Goal: Task Accomplishment & Management: Use online tool/utility

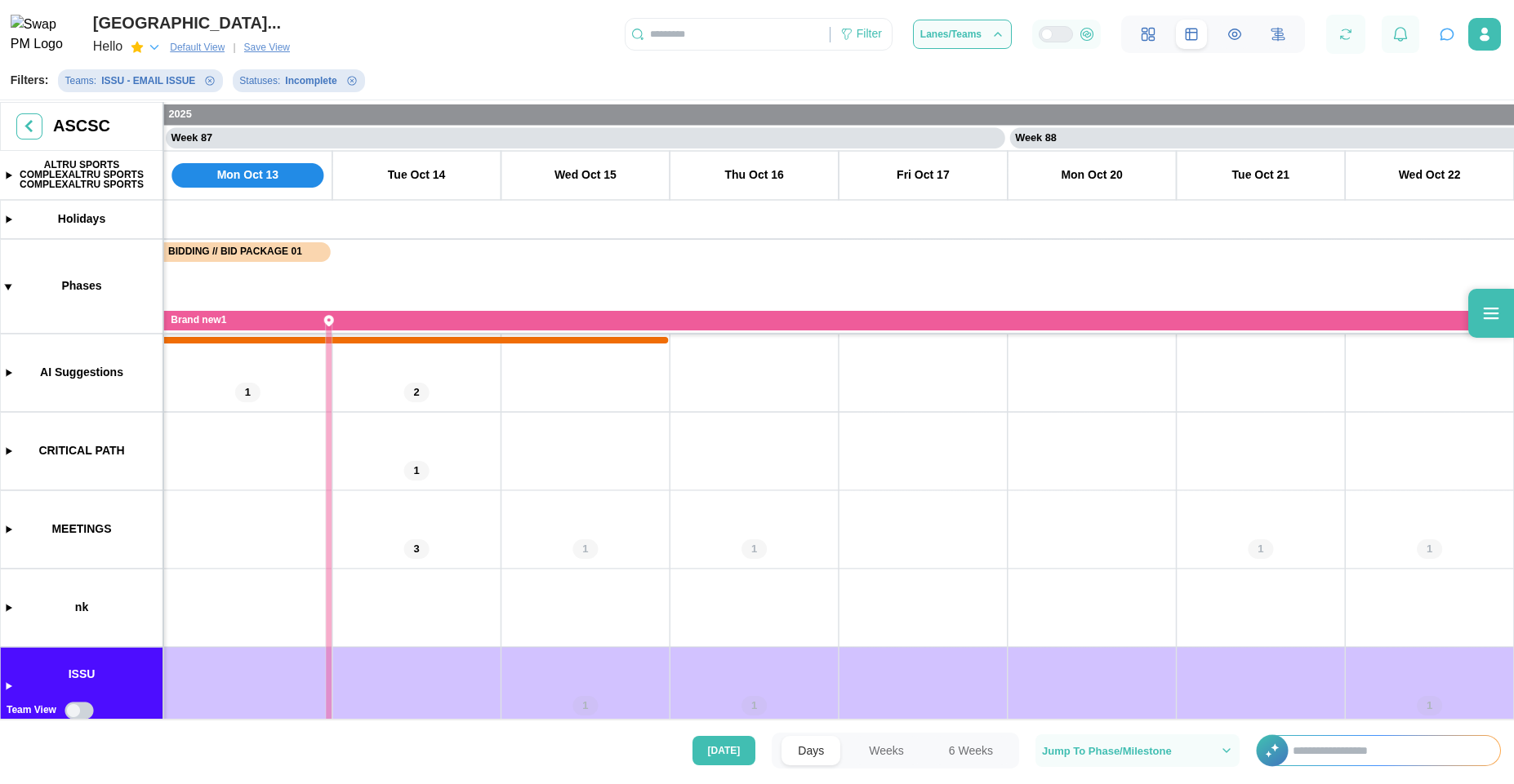
scroll to position [0, 72588]
click at [1440, 37] on icon "button" at bounding box center [1447, 34] width 17 height 17
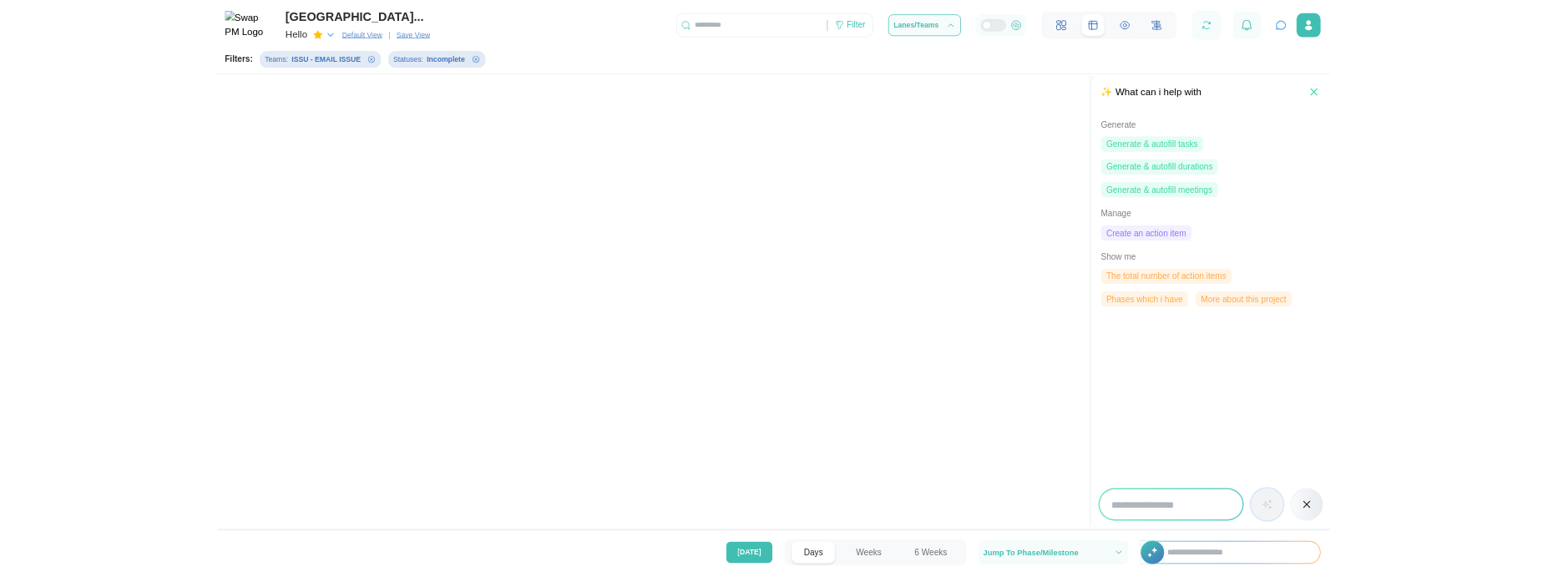
scroll to position [0, 0]
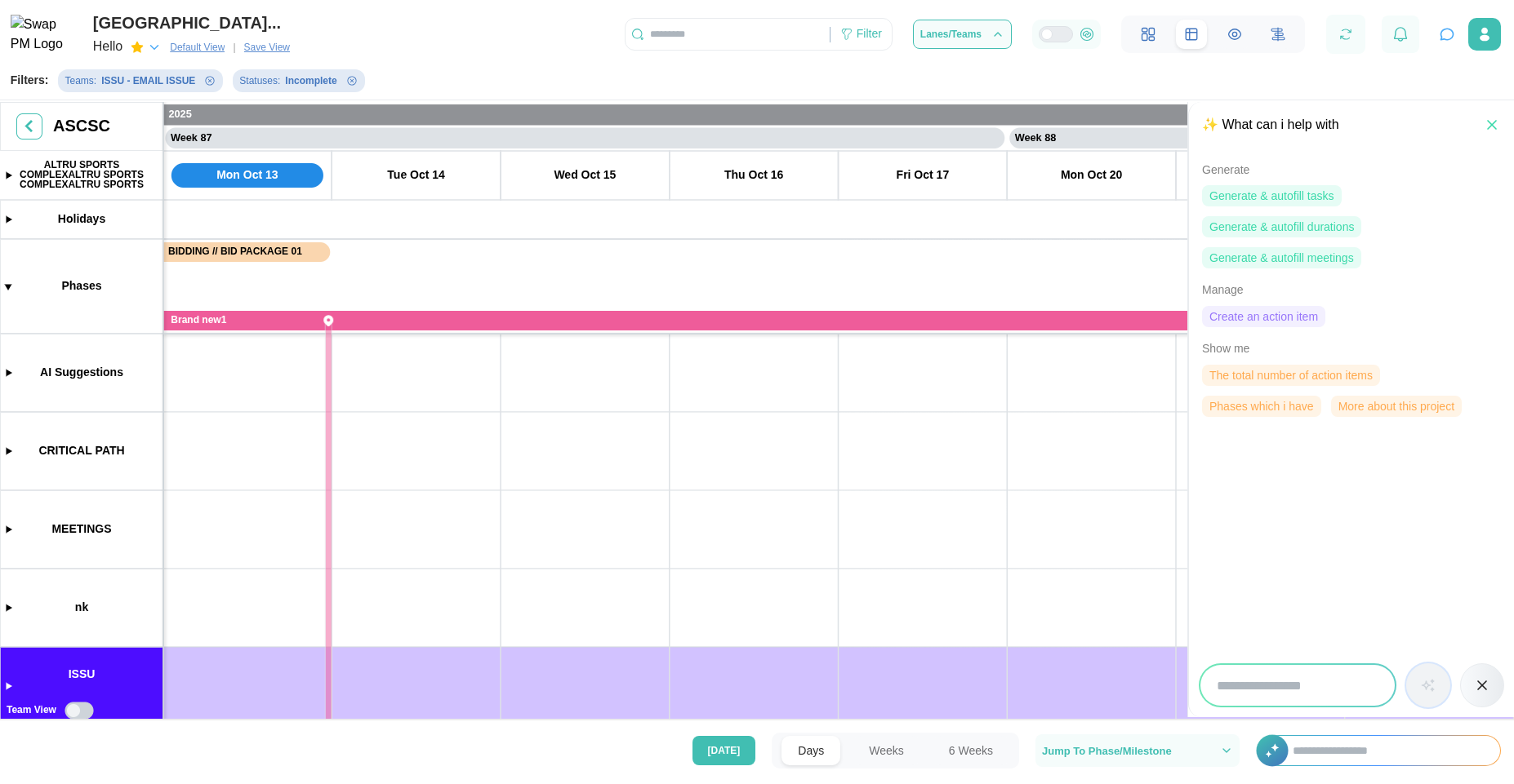
click at [1318, 692] on input "search" at bounding box center [1297, 685] width 195 height 41
click at [1261, 313] on span "Create an action item" at bounding box center [1263, 317] width 109 height 20
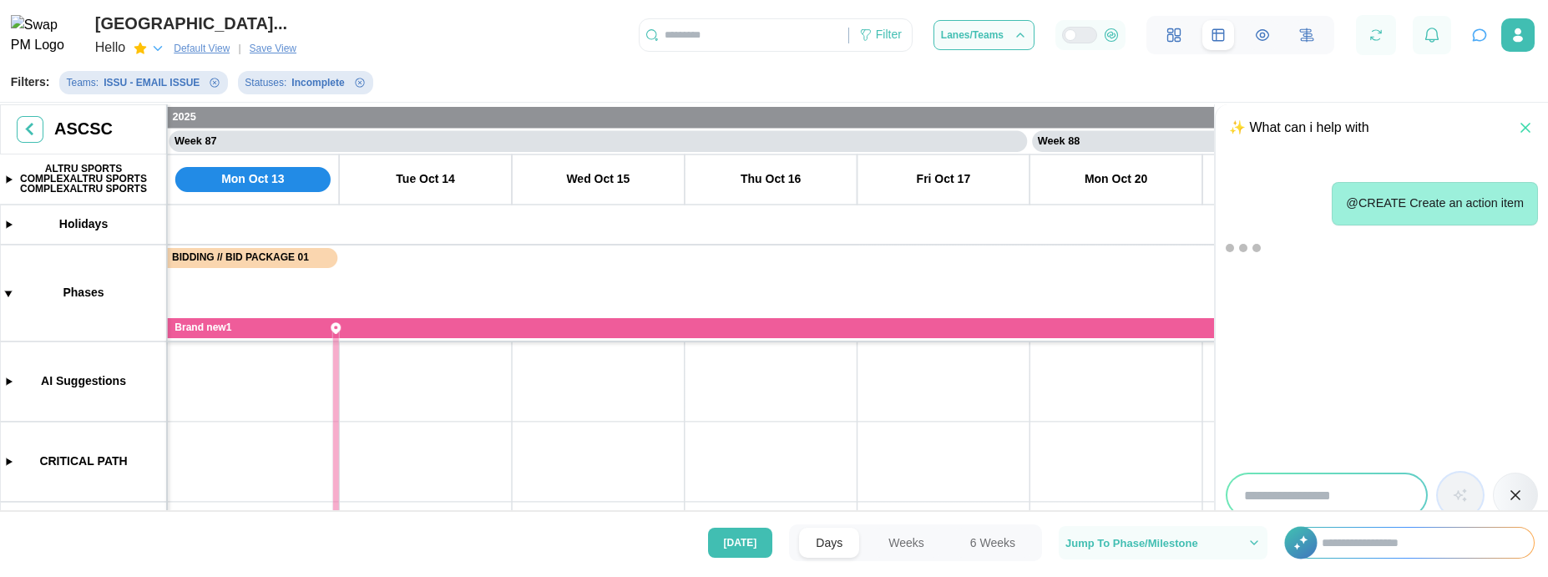
scroll to position [23, 0]
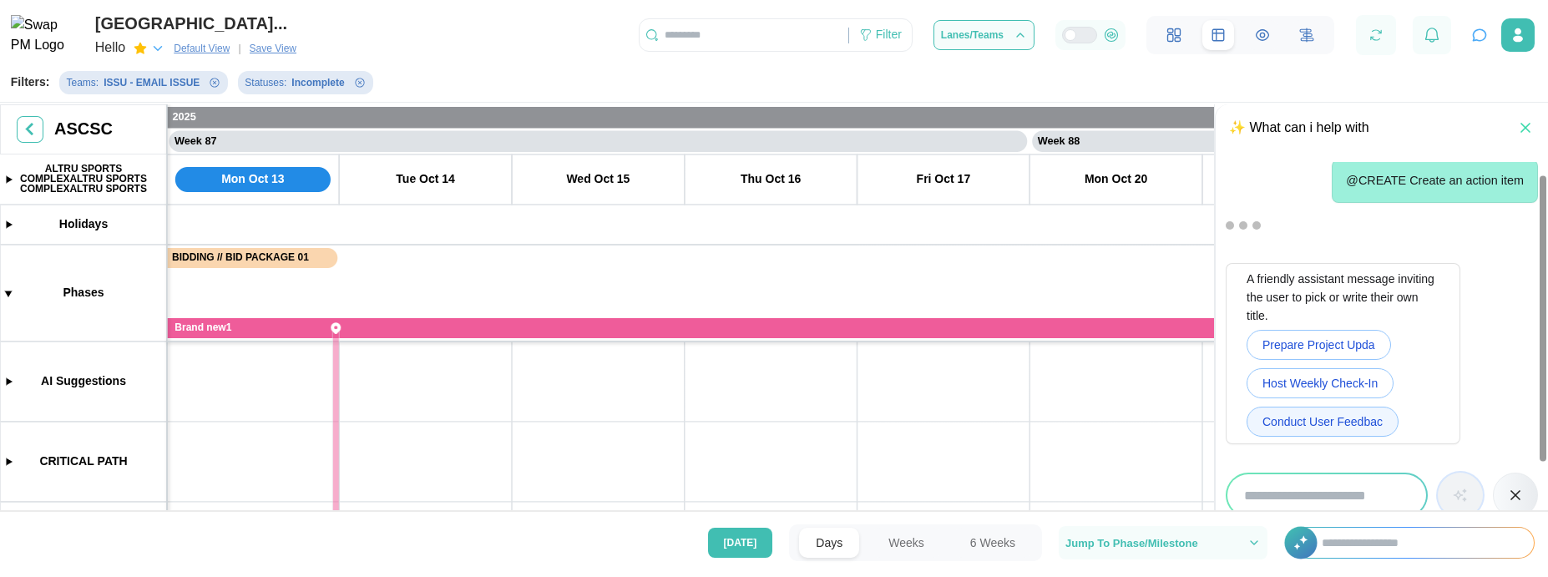
click at [1342, 427] on span "Conduct User Feedbac" at bounding box center [1322, 421] width 120 height 28
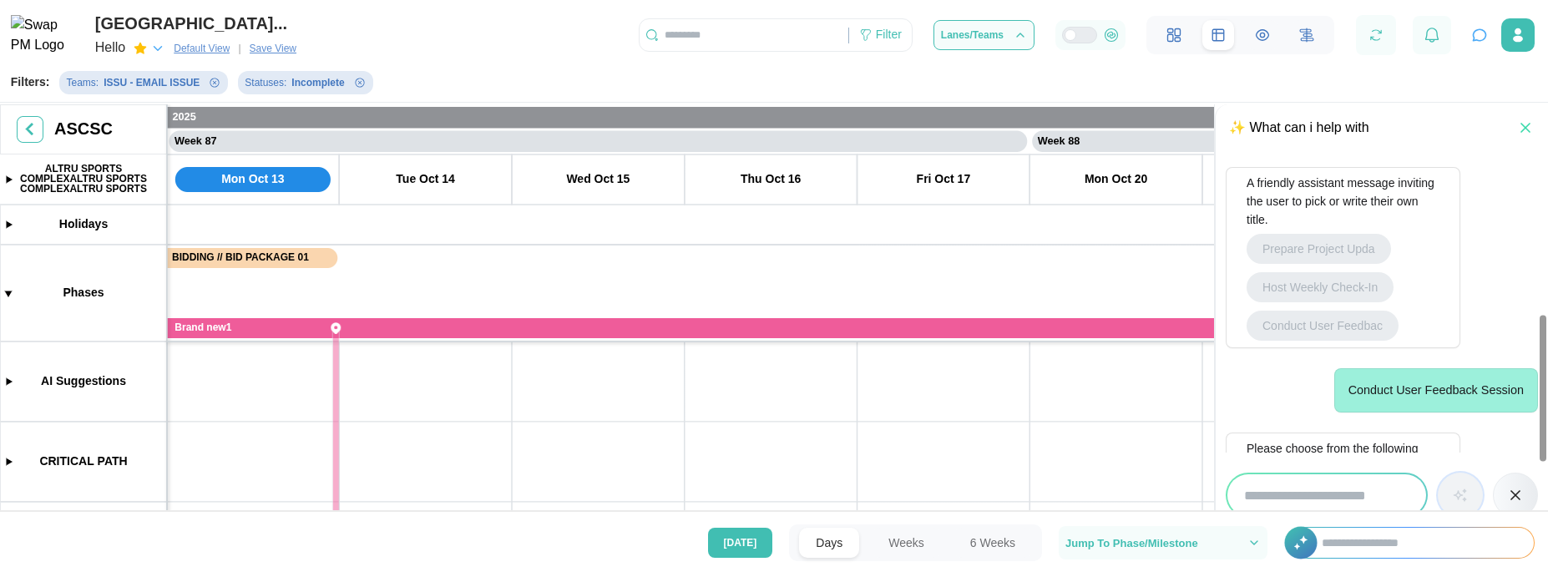
scroll to position [322, 0]
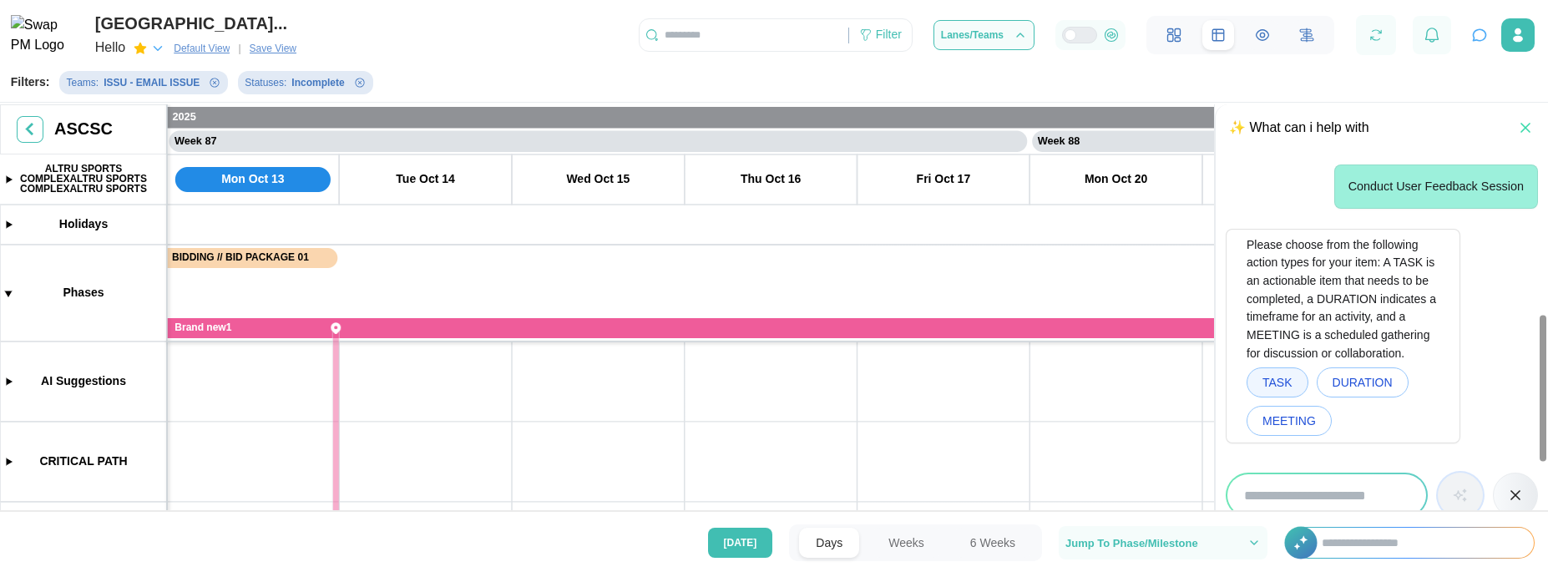
click at [1291, 372] on span "TASK" at bounding box center [1277, 382] width 30 height 28
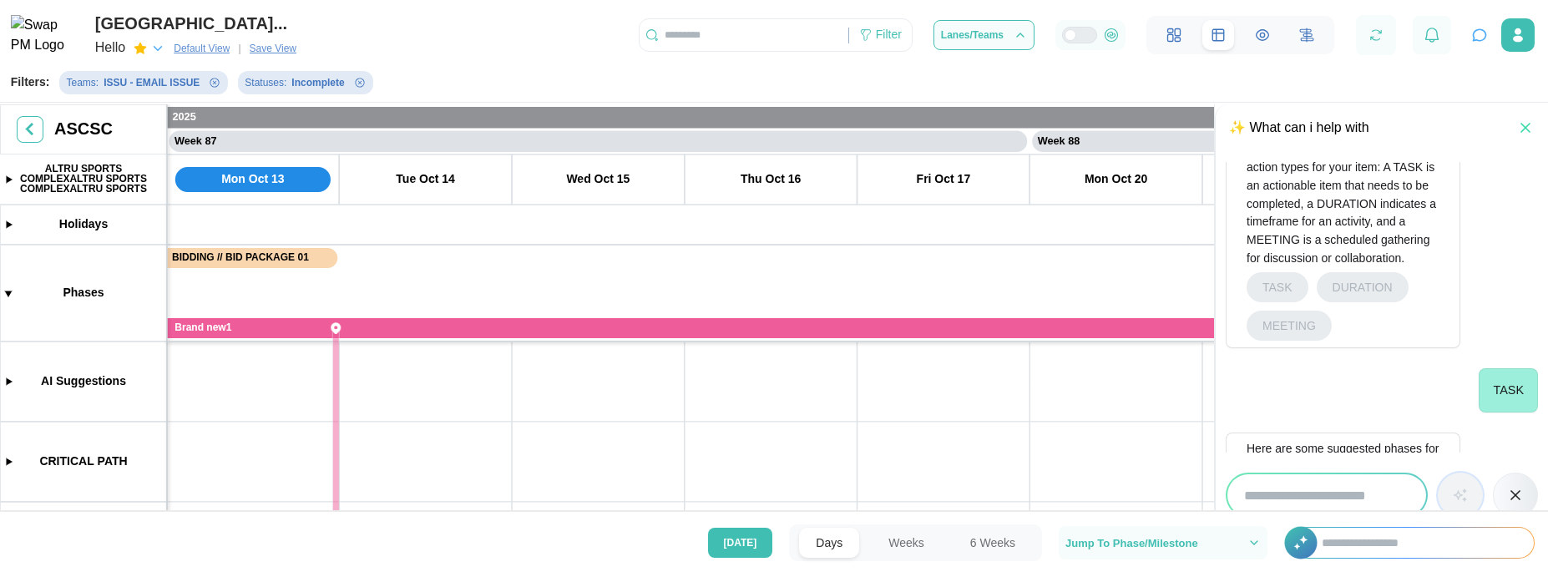
scroll to position [569, 0]
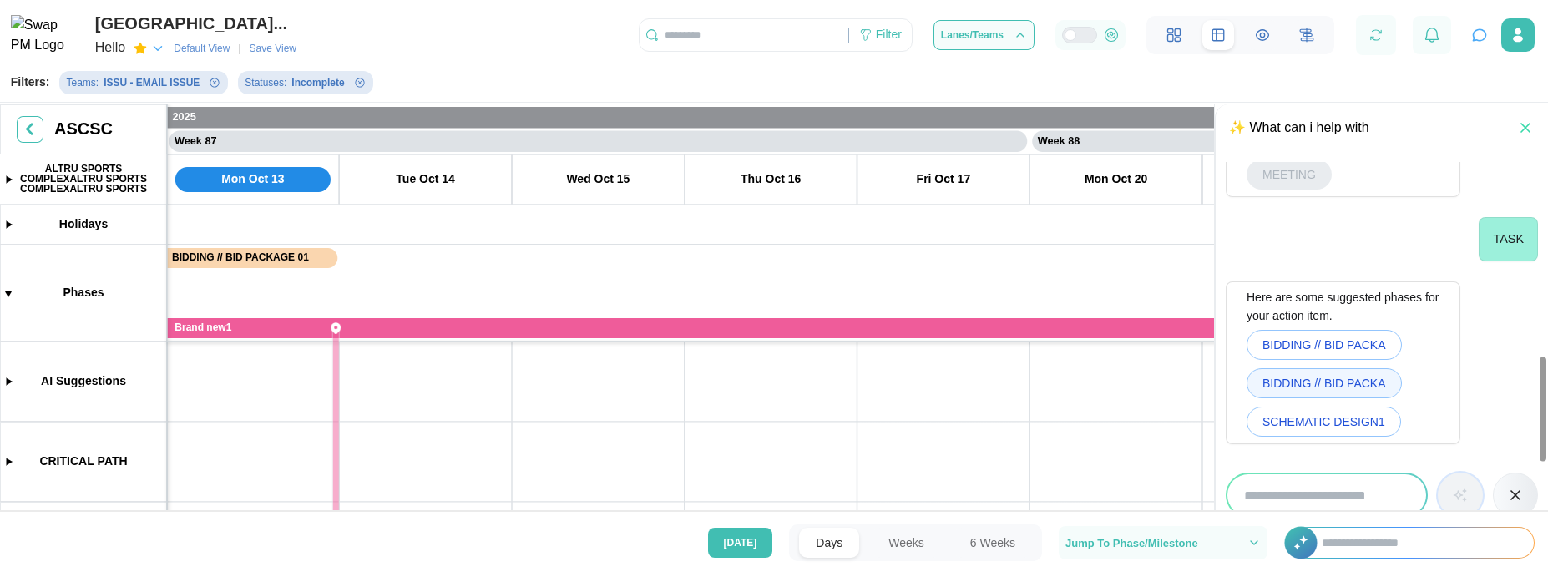
click at [1346, 376] on span "BIDDING // BID PACKA" at bounding box center [1324, 383] width 124 height 28
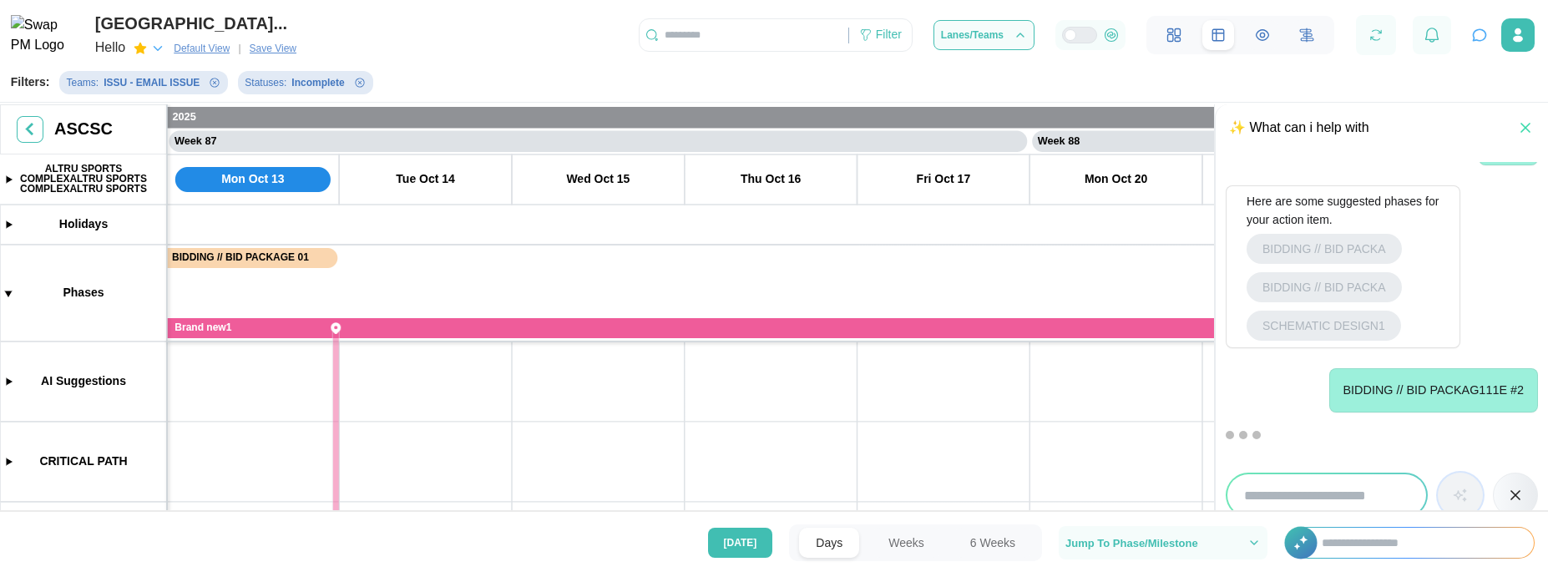
scroll to position [816, 0]
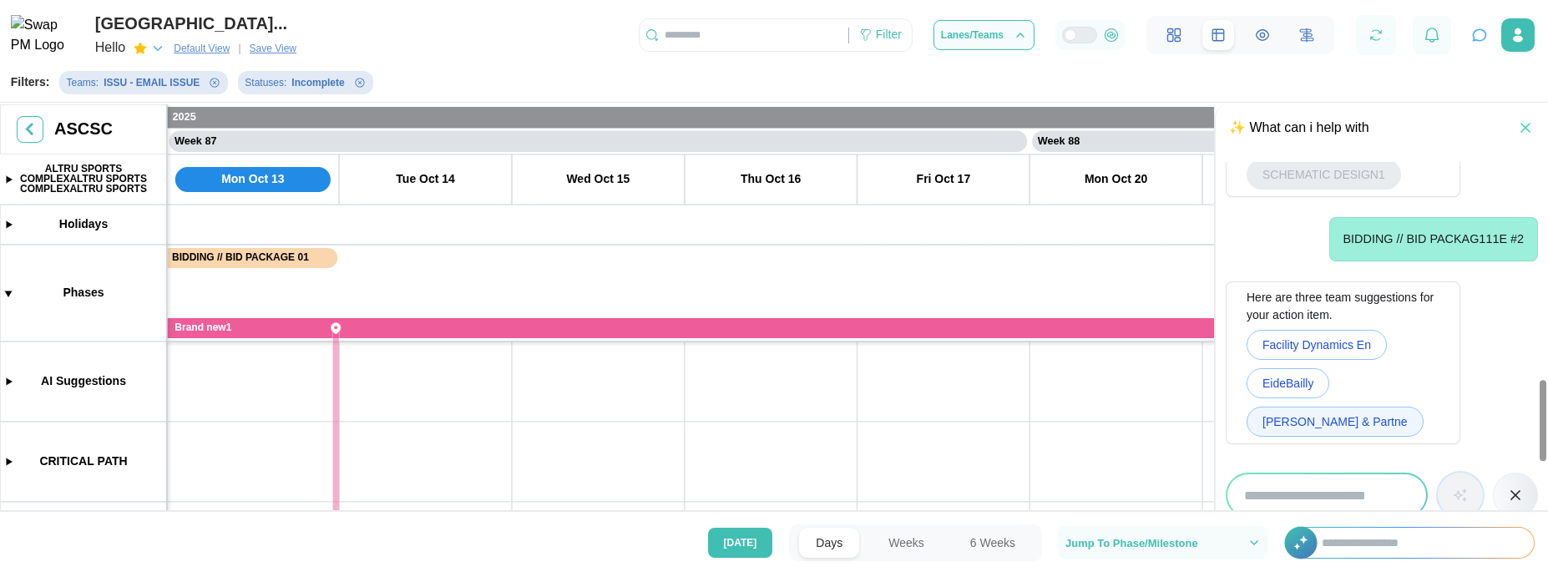
click at [1309, 426] on span "Drew George & Partne" at bounding box center [1334, 421] width 145 height 28
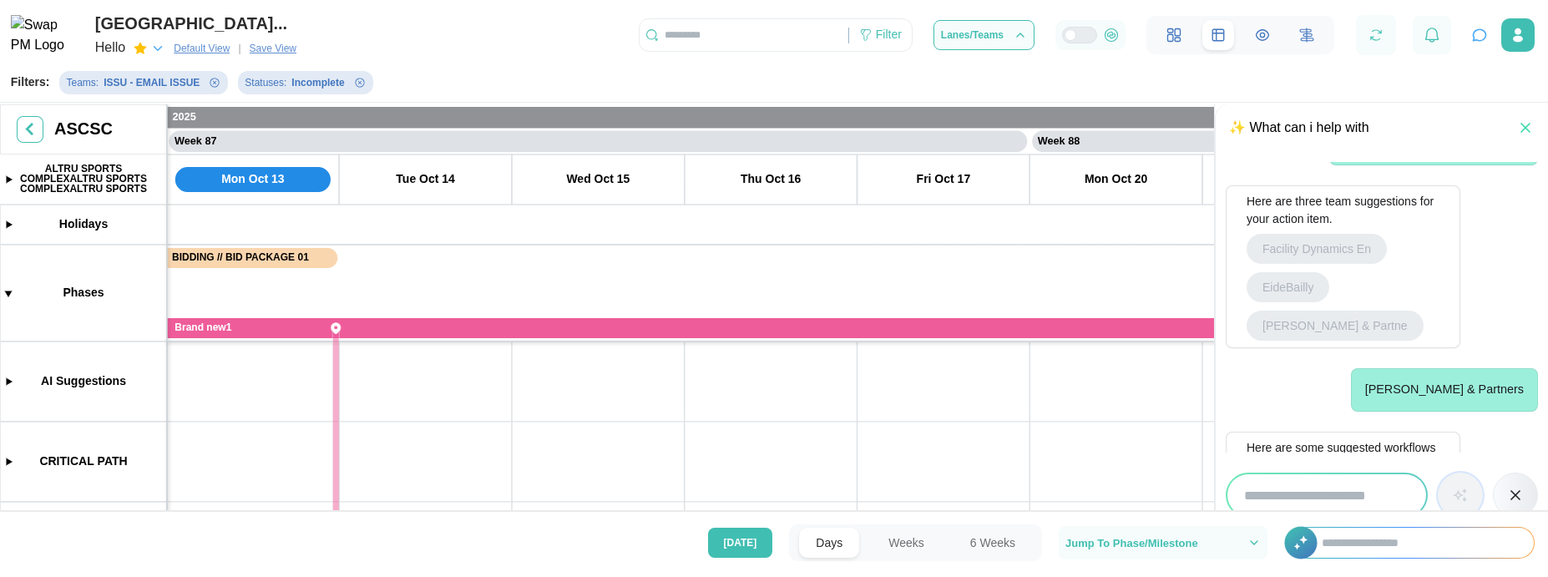
scroll to position [1063, 0]
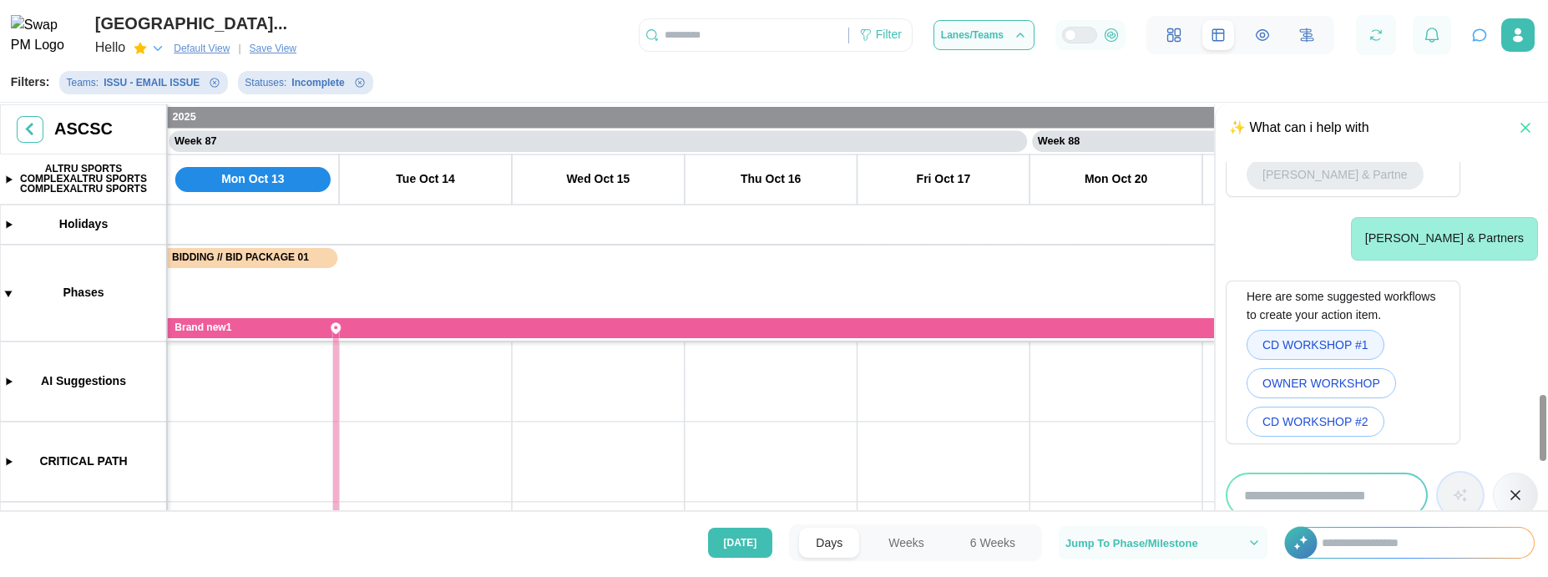
click at [1322, 344] on span "CD WORKSHOP #1" at bounding box center [1315, 345] width 106 height 28
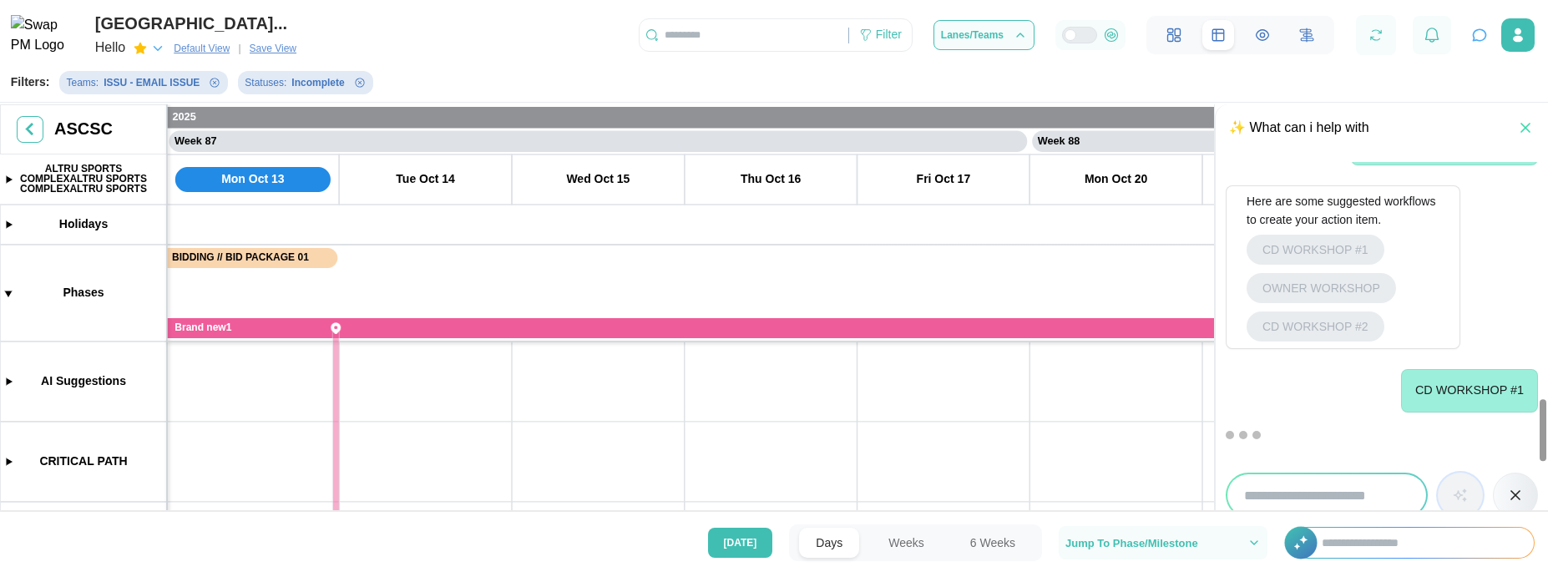
scroll to position [1288, 0]
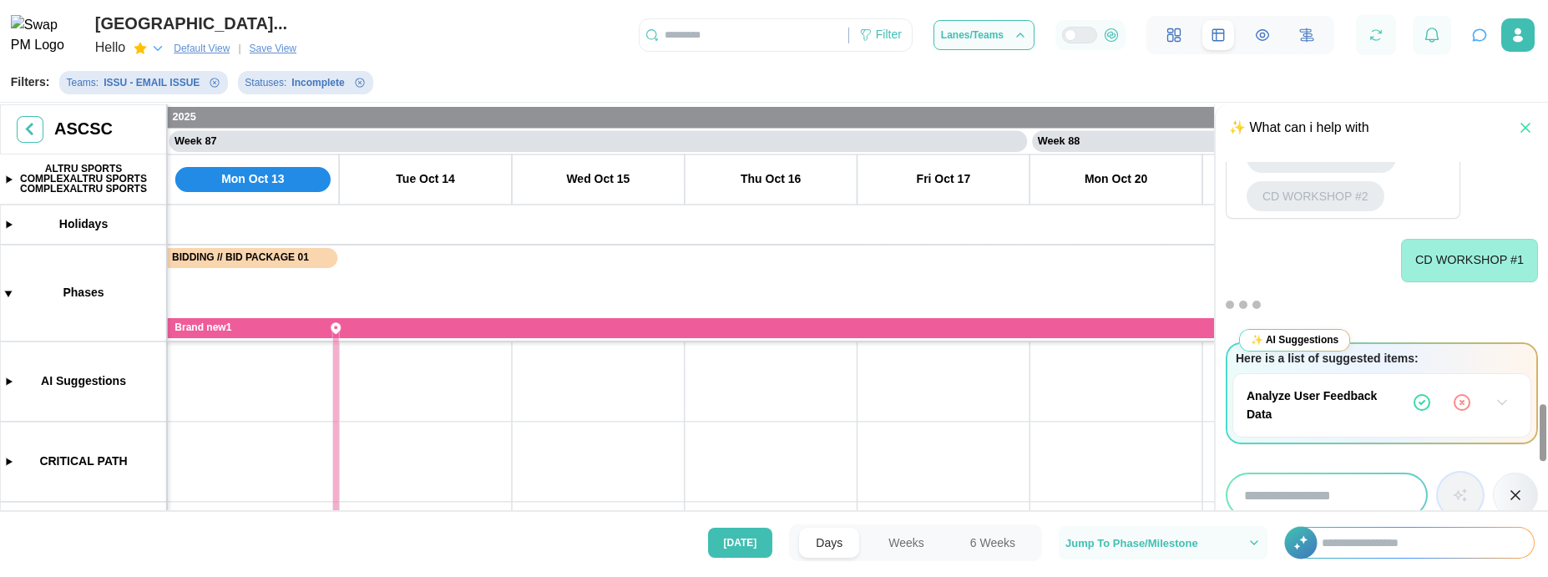
click at [1508, 402] on icon "button" at bounding box center [1501, 402] width 17 height 17
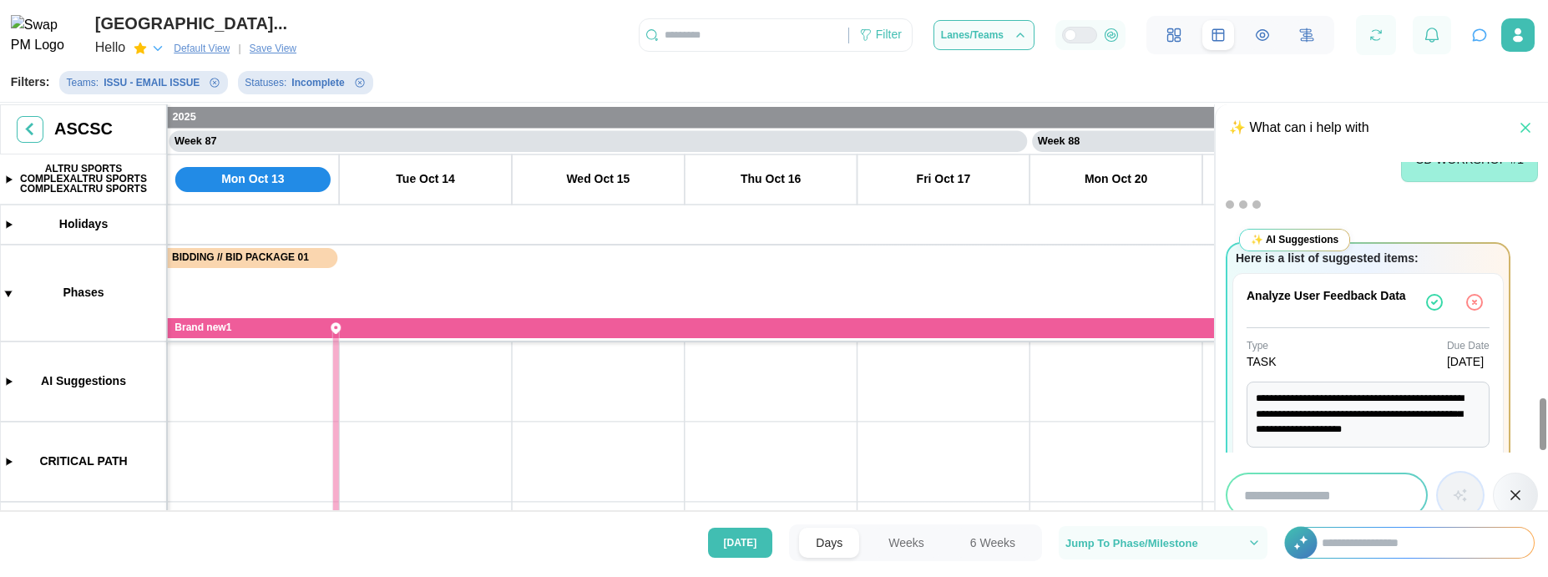
click at [1435, 308] on icon "button" at bounding box center [1434, 302] width 20 height 20
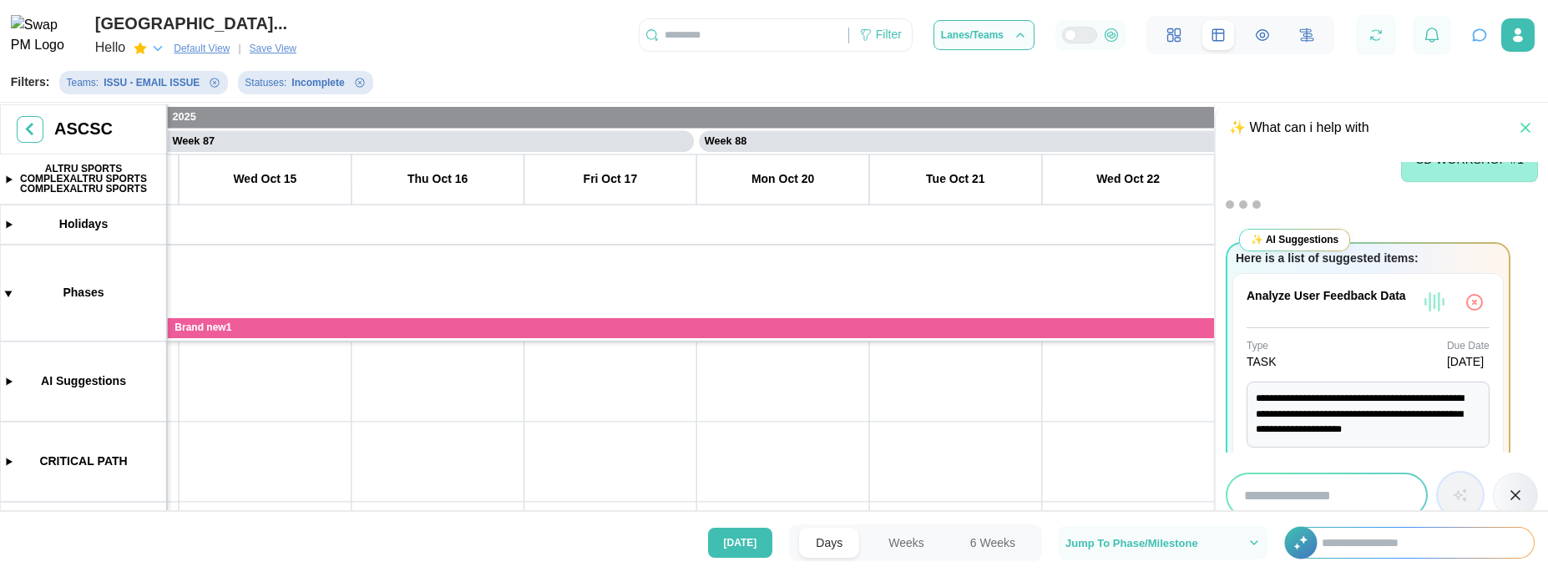
scroll to position [0, 74772]
drag, startPoint x: 1078, startPoint y: 397, endPoint x: 518, endPoint y: 400, distance: 559.3
type textarea "*"
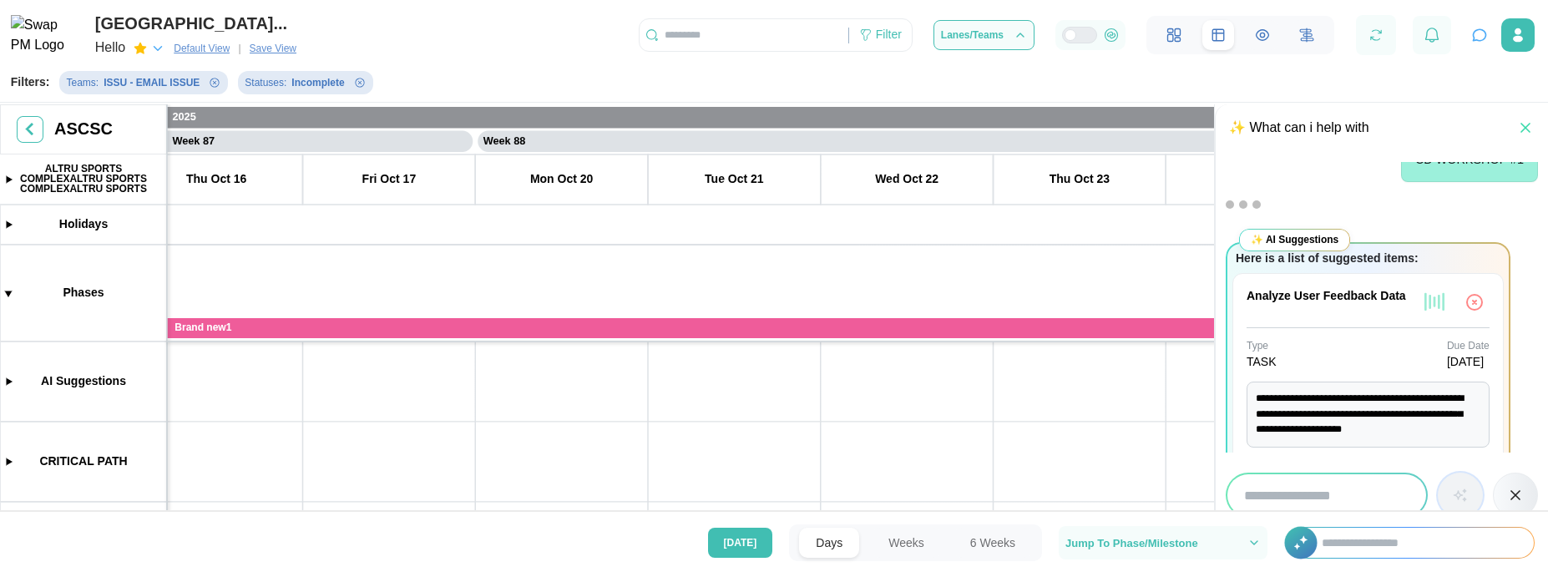
scroll to position [0, 74769]
drag, startPoint x: 708, startPoint y: 381, endPoint x: 711, endPoint y: 478, distance: 97.7
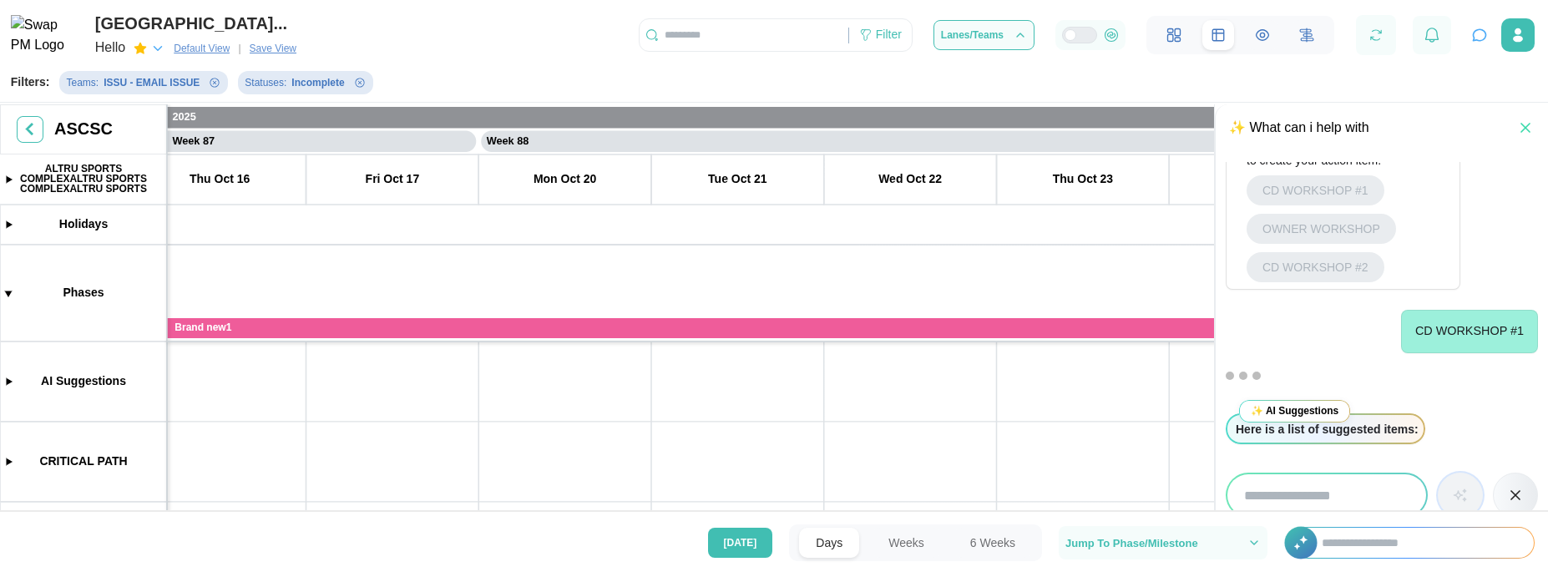
scroll to position [1217, 0]
click at [1382, 36] on icon "button" at bounding box center [1375, 35] width 15 height 15
drag, startPoint x: 778, startPoint y: 397, endPoint x: 787, endPoint y: 500, distance: 103.1
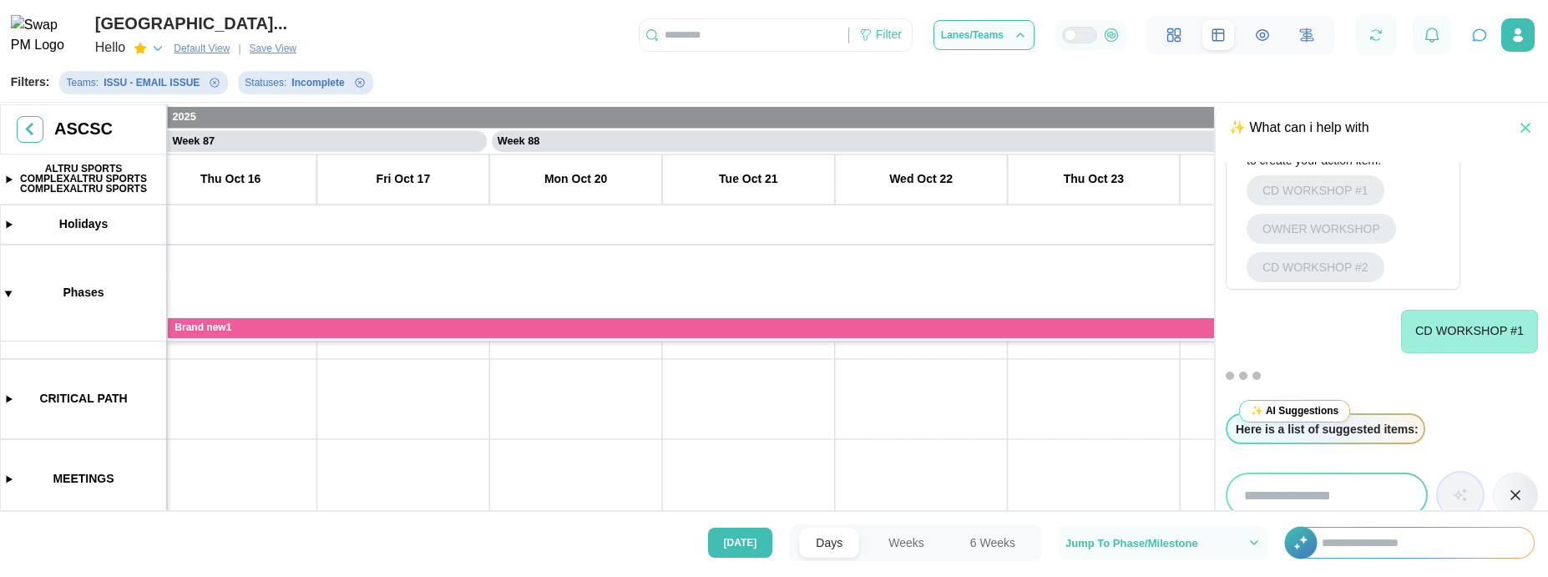
scroll to position [0, 0]
drag, startPoint x: 783, startPoint y: 505, endPoint x: 774, endPoint y: 508, distance: 9.5
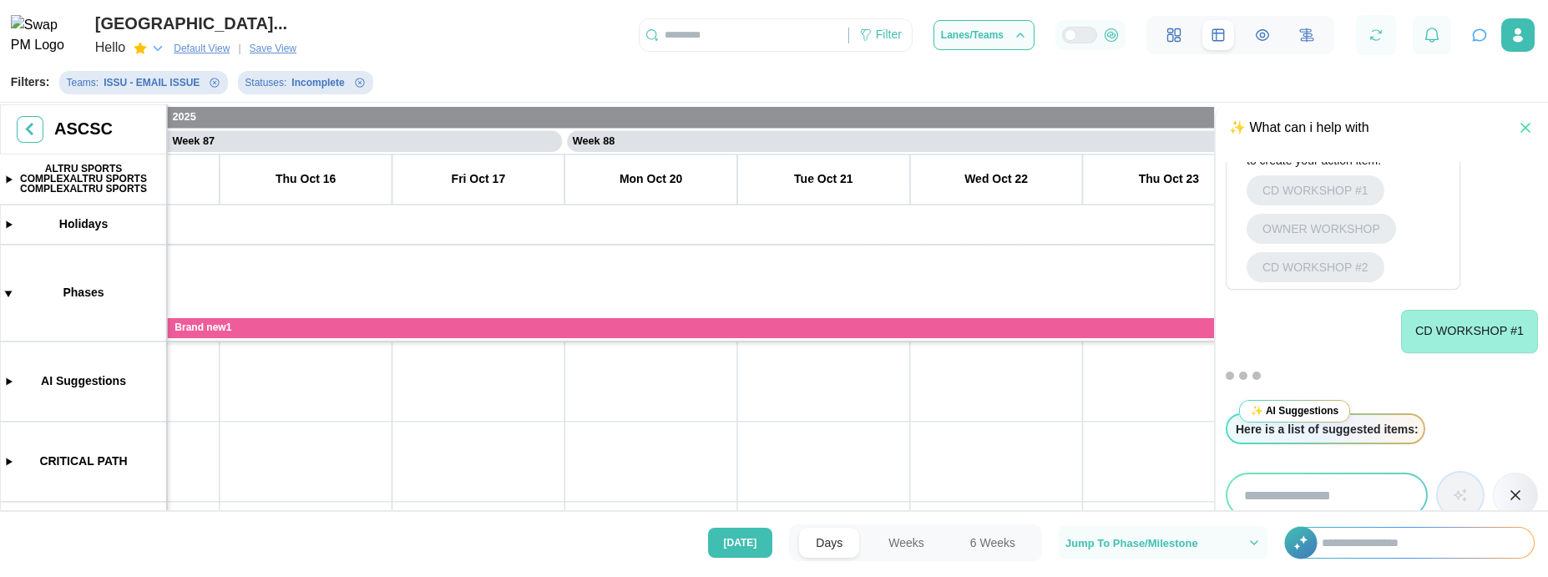
drag, startPoint x: 620, startPoint y: 458, endPoint x: 1039, endPoint y: 523, distance: 424.0
drag, startPoint x: 605, startPoint y: 391, endPoint x: 918, endPoint y: 442, distance: 317.2
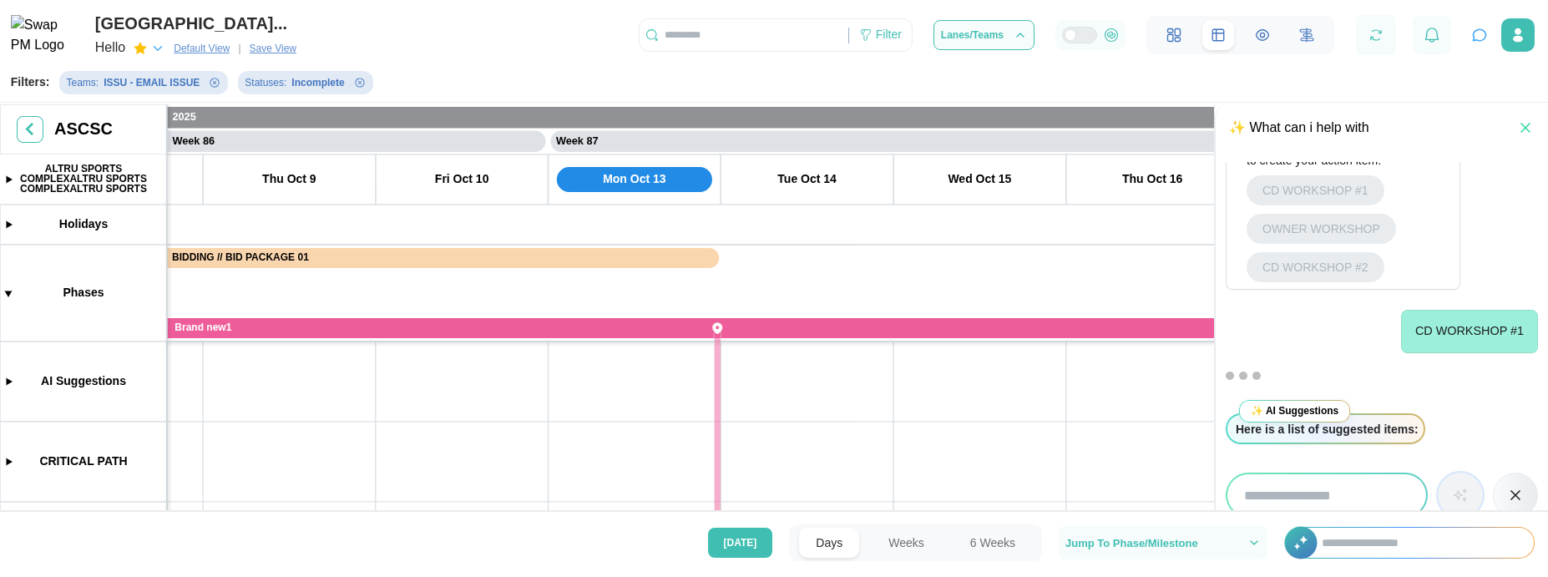
drag, startPoint x: 568, startPoint y: 497, endPoint x: 1045, endPoint y: 512, distance: 477.8
drag, startPoint x: 457, startPoint y: 413, endPoint x: 972, endPoint y: 439, distance: 514.9
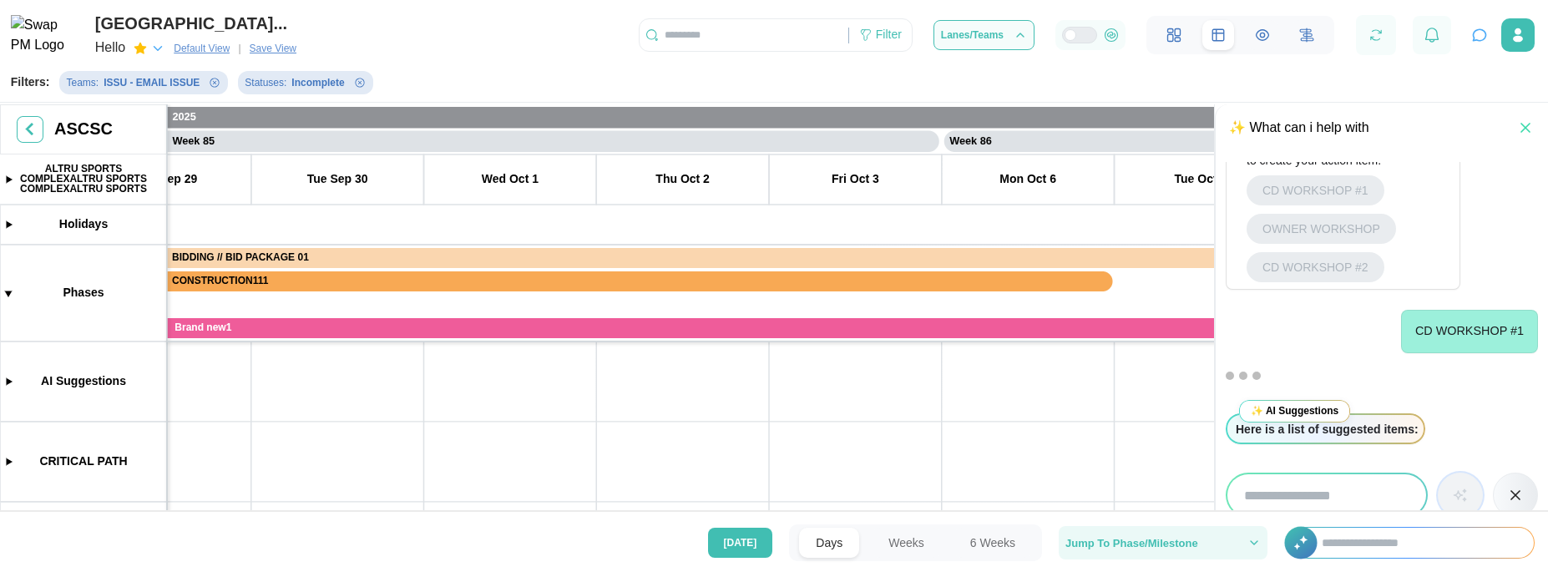
drag, startPoint x: 534, startPoint y: 441, endPoint x: 955, endPoint y: 522, distance: 428.5
drag, startPoint x: 708, startPoint y: 462, endPoint x: 1035, endPoint y: 513, distance: 331.2
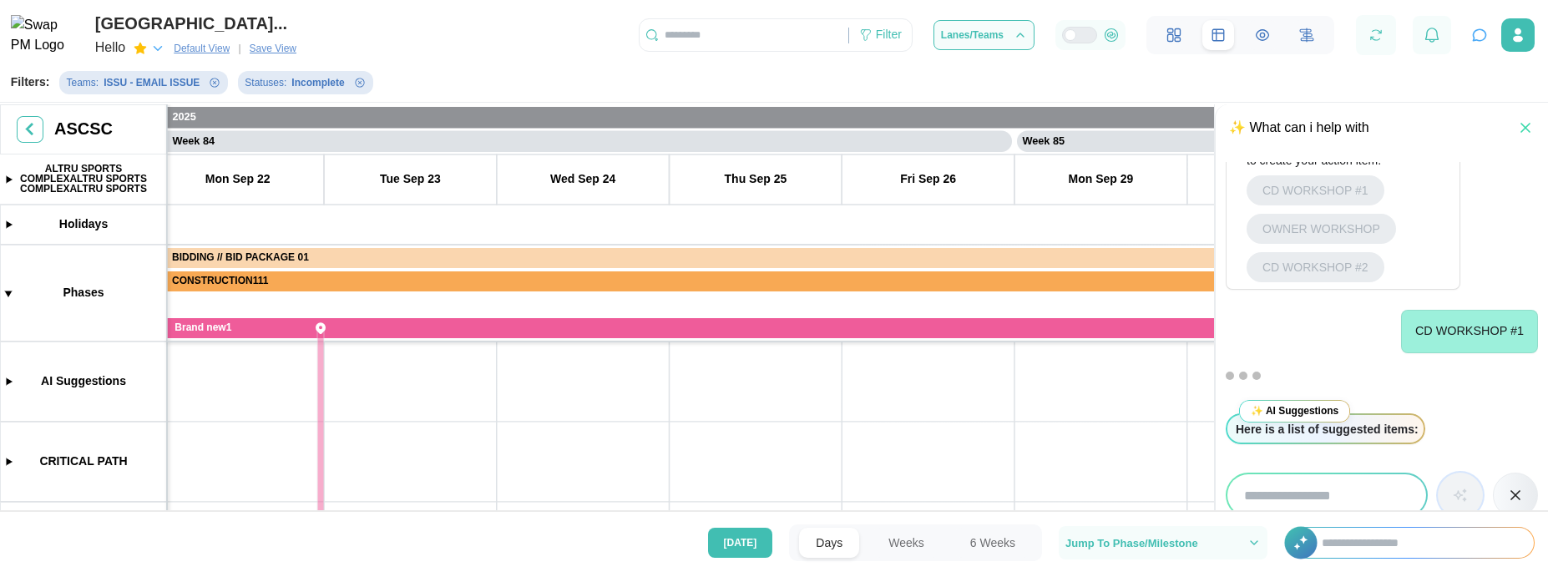
drag, startPoint x: 889, startPoint y: 454, endPoint x: 951, endPoint y: 458, distance: 61.9
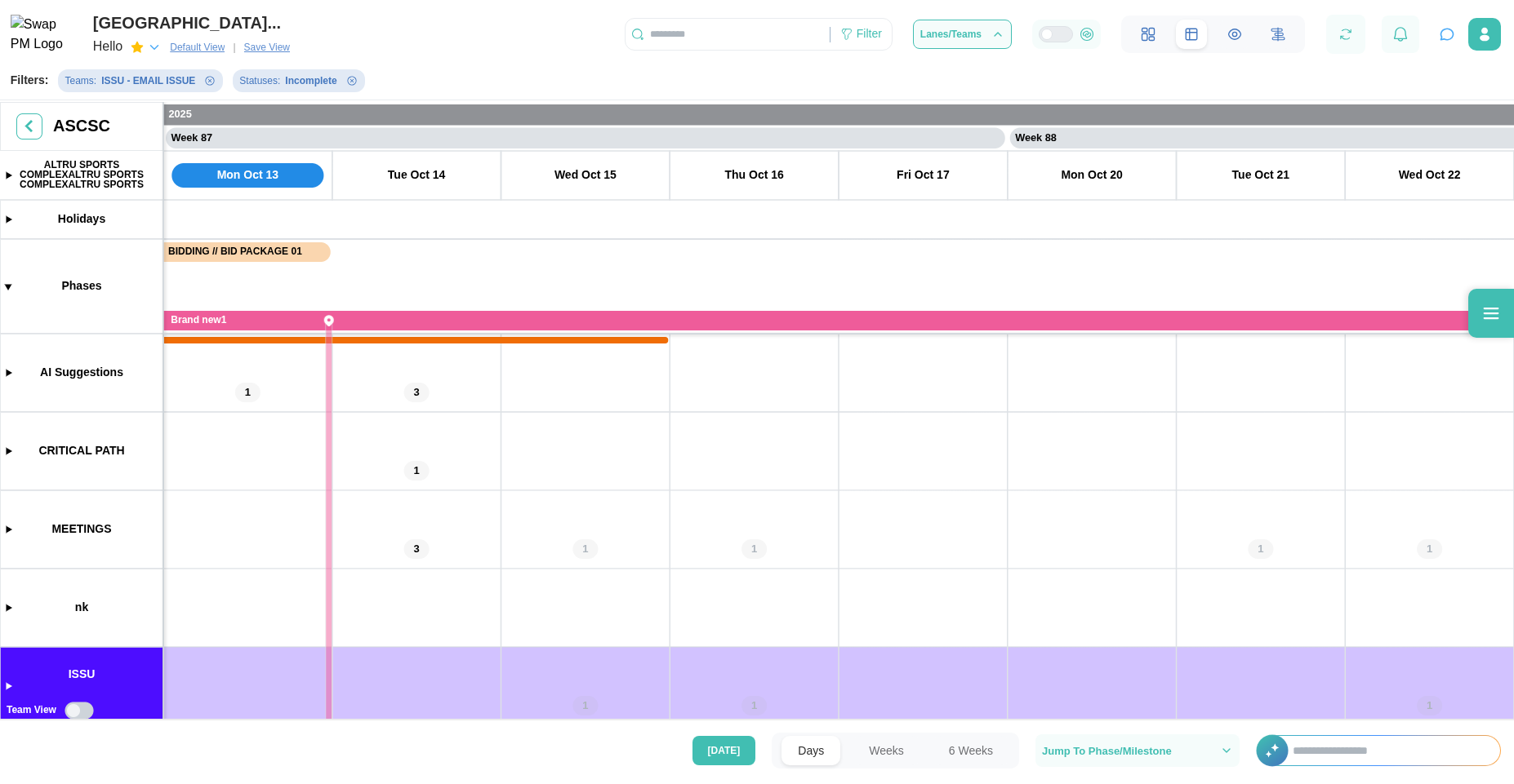
scroll to position [0, 72588]
drag, startPoint x: 1051, startPoint y: 457, endPoint x: 821, endPoint y: 469, distance: 230.3
drag, startPoint x: 1160, startPoint y: 427, endPoint x: 1272, endPoint y: 467, distance: 118.9
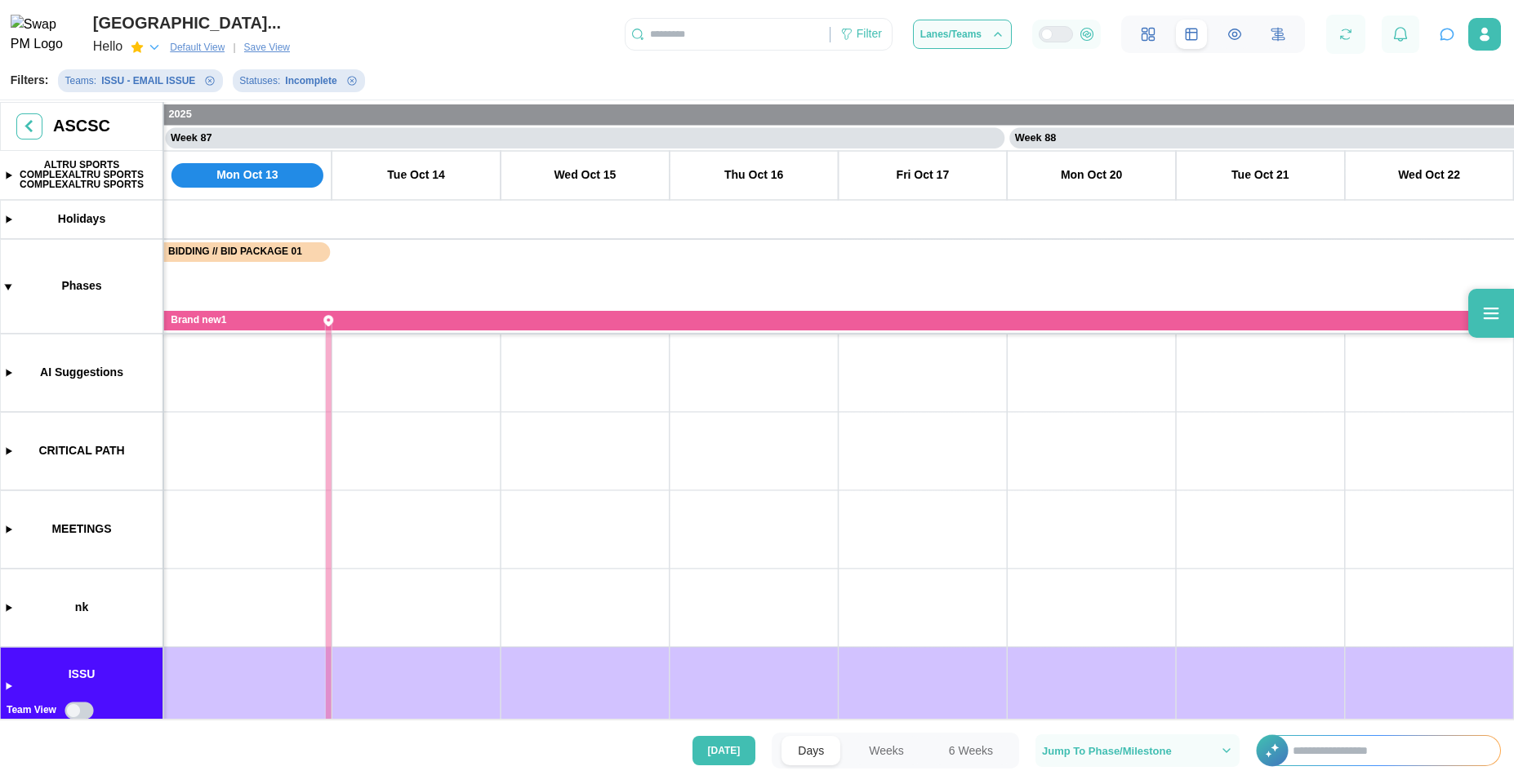
scroll to position [0, 0]
drag, startPoint x: 1272, startPoint y: 467, endPoint x: 1177, endPoint y: 478, distance: 95.6
drag, startPoint x: 1182, startPoint y: 472, endPoint x: 1041, endPoint y: 545, distance: 158.8
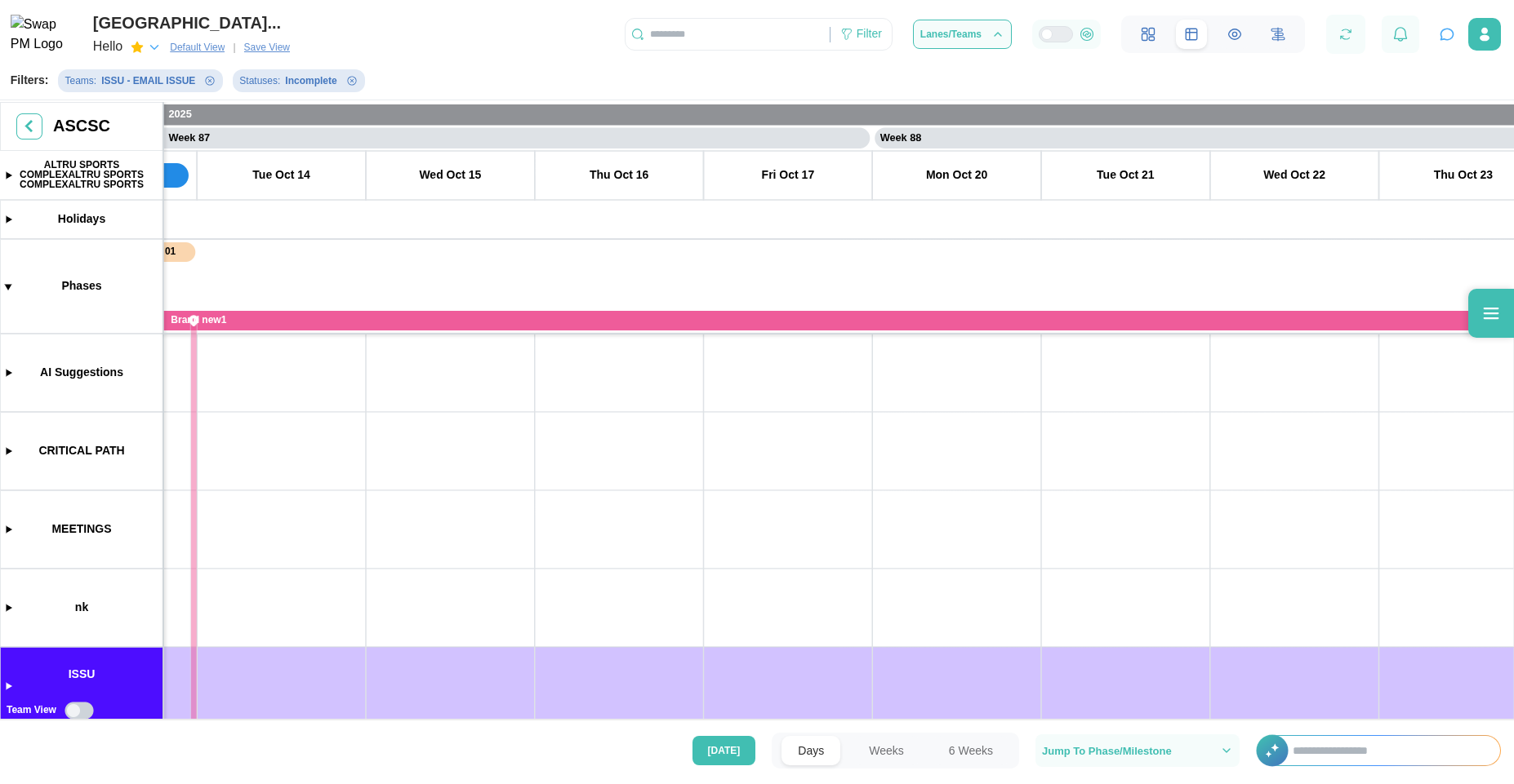
scroll to position [0, 72720]
drag, startPoint x: 1111, startPoint y: 522, endPoint x: 1119, endPoint y: 576, distance: 54.6
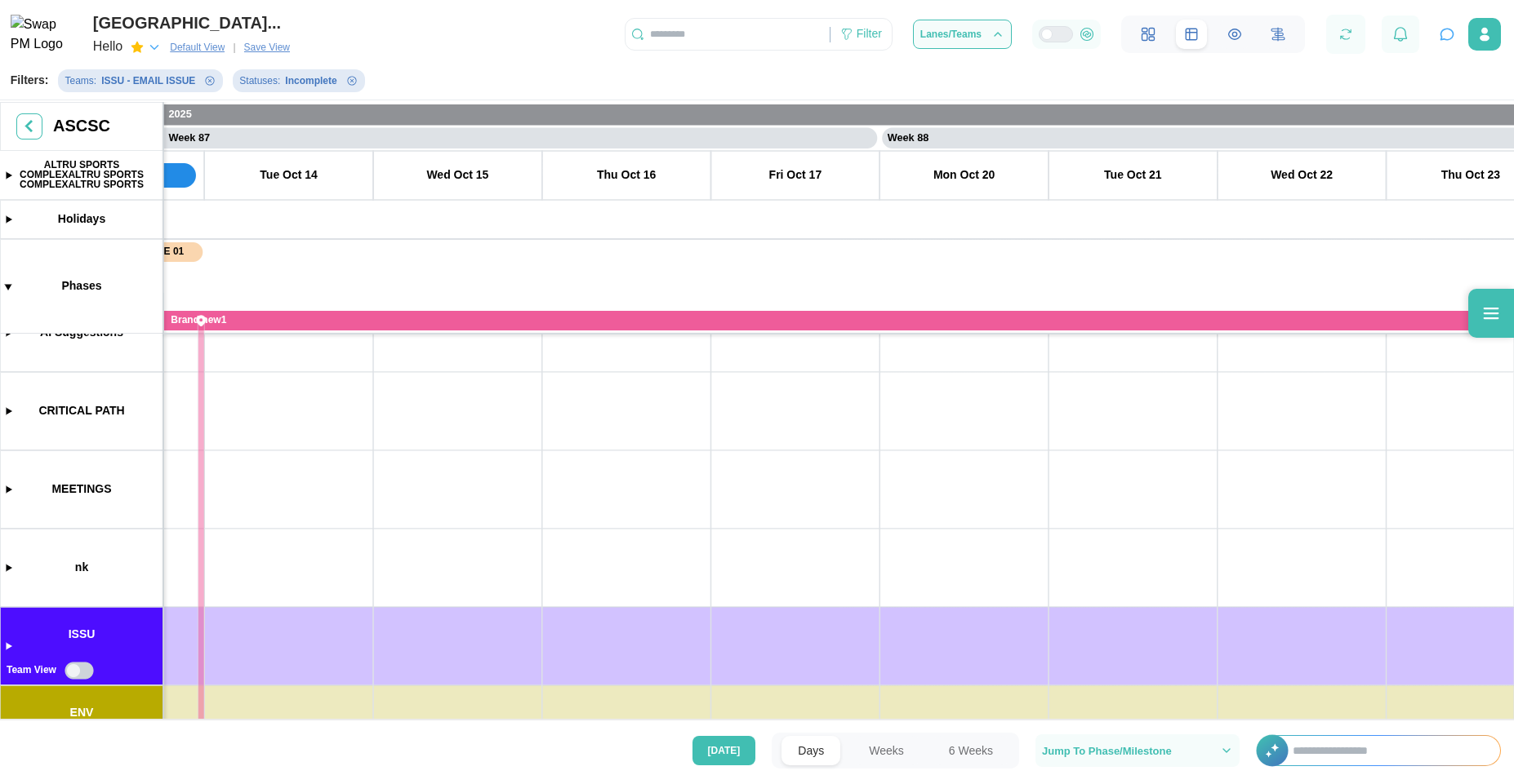
scroll to position [0, 72715]
drag, startPoint x: 1100, startPoint y: 536, endPoint x: 1111, endPoint y: 587, distance: 52.2
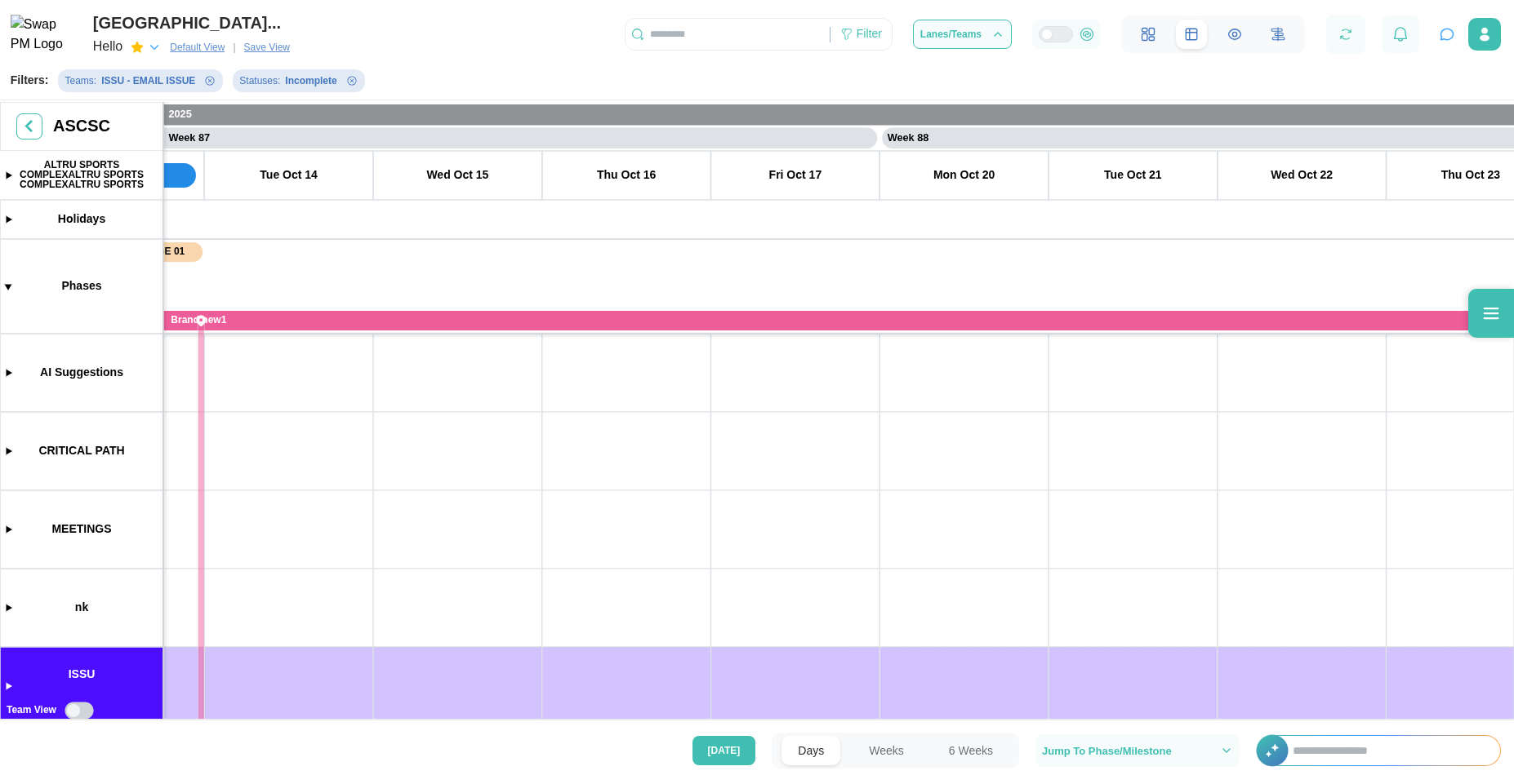
scroll to position [0, 72799]
drag, startPoint x: 1222, startPoint y: 419, endPoint x: 1135, endPoint y: 446, distance: 91.1
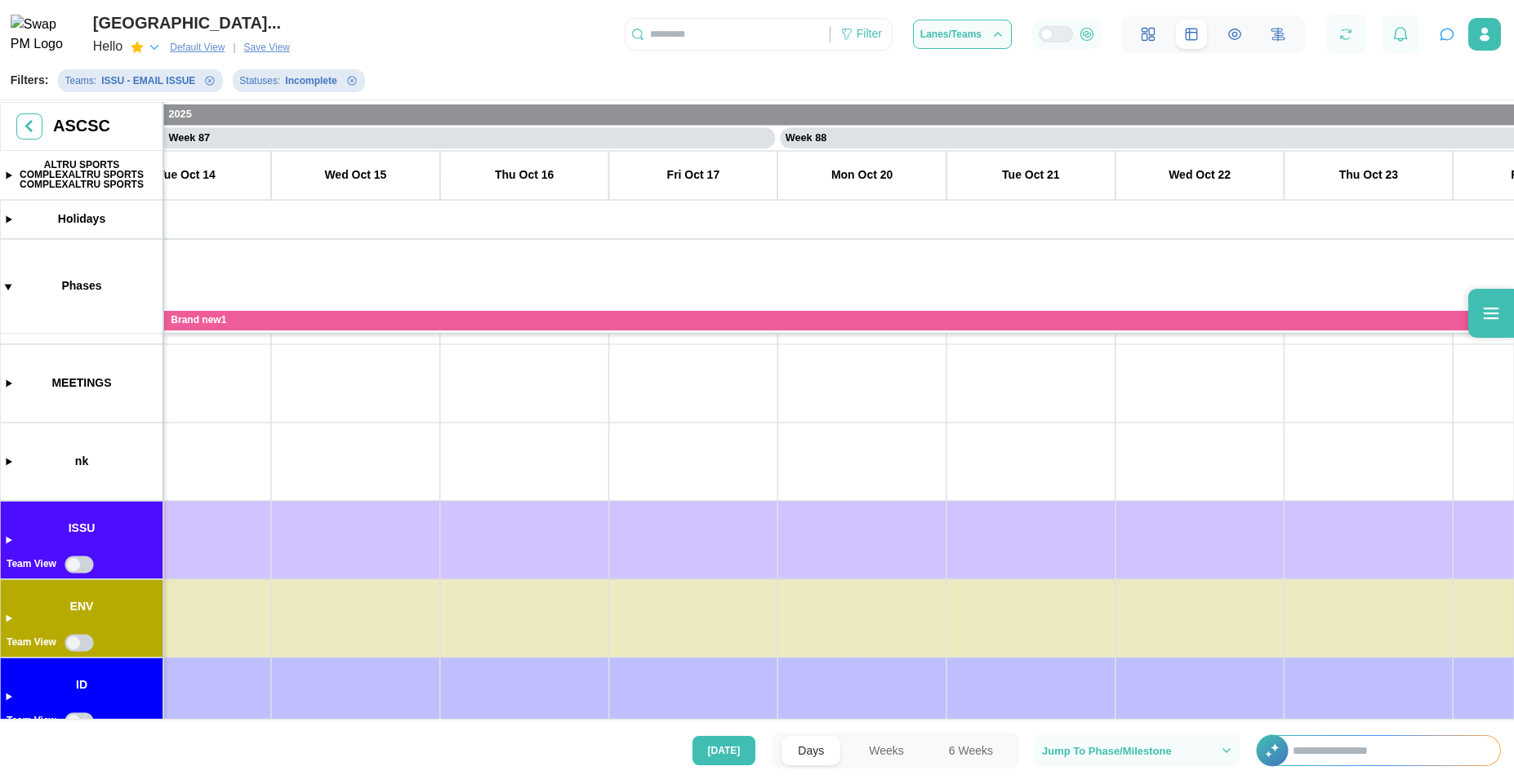
scroll to position [0, 0]
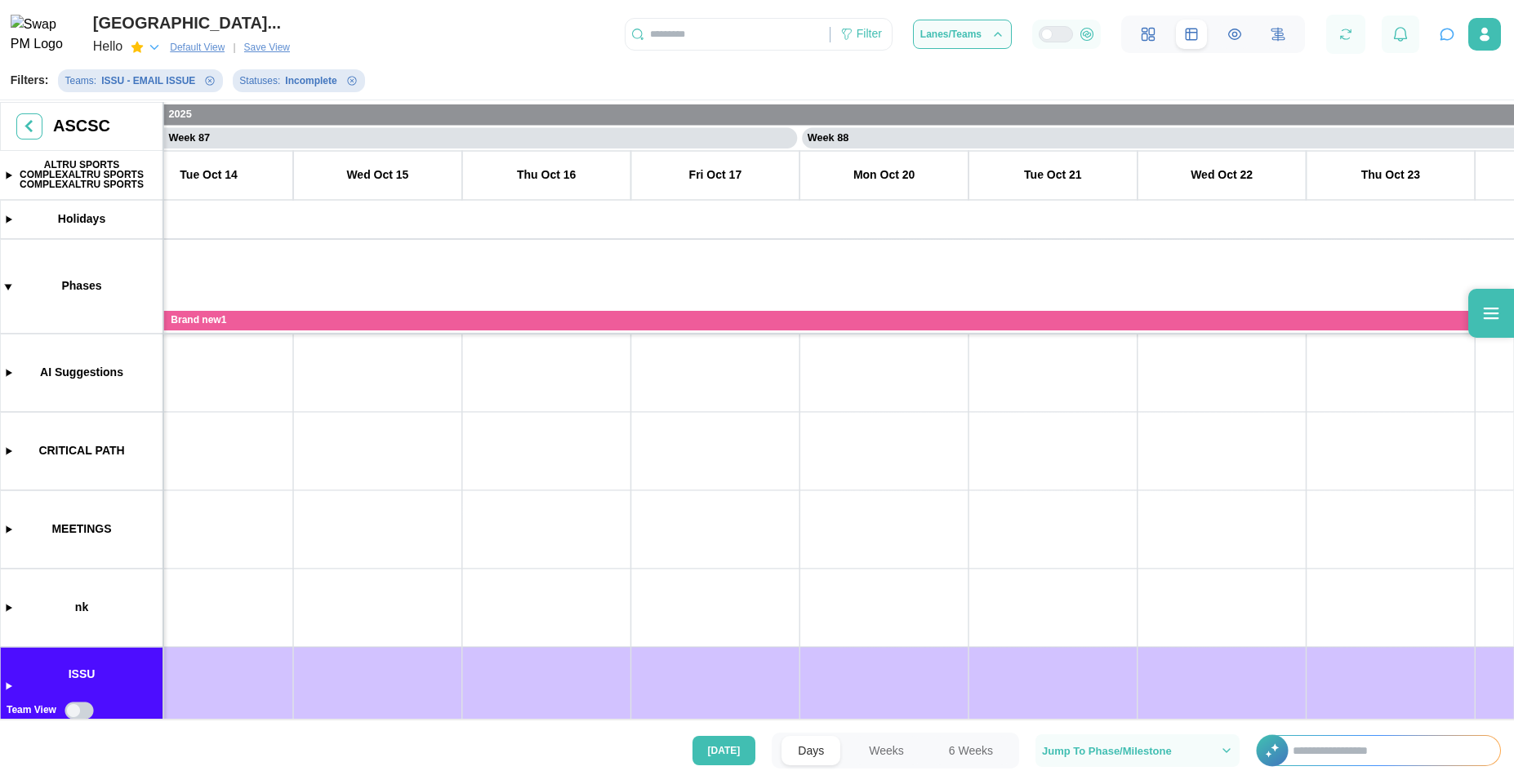
drag, startPoint x: 1075, startPoint y: 554, endPoint x: 1076, endPoint y: 588, distance: 34.0
drag, startPoint x: 951, startPoint y: 484, endPoint x: 759, endPoint y: 507, distance: 193.4
click at [8, 370] on canvas at bounding box center [757, 412] width 1514 height 621
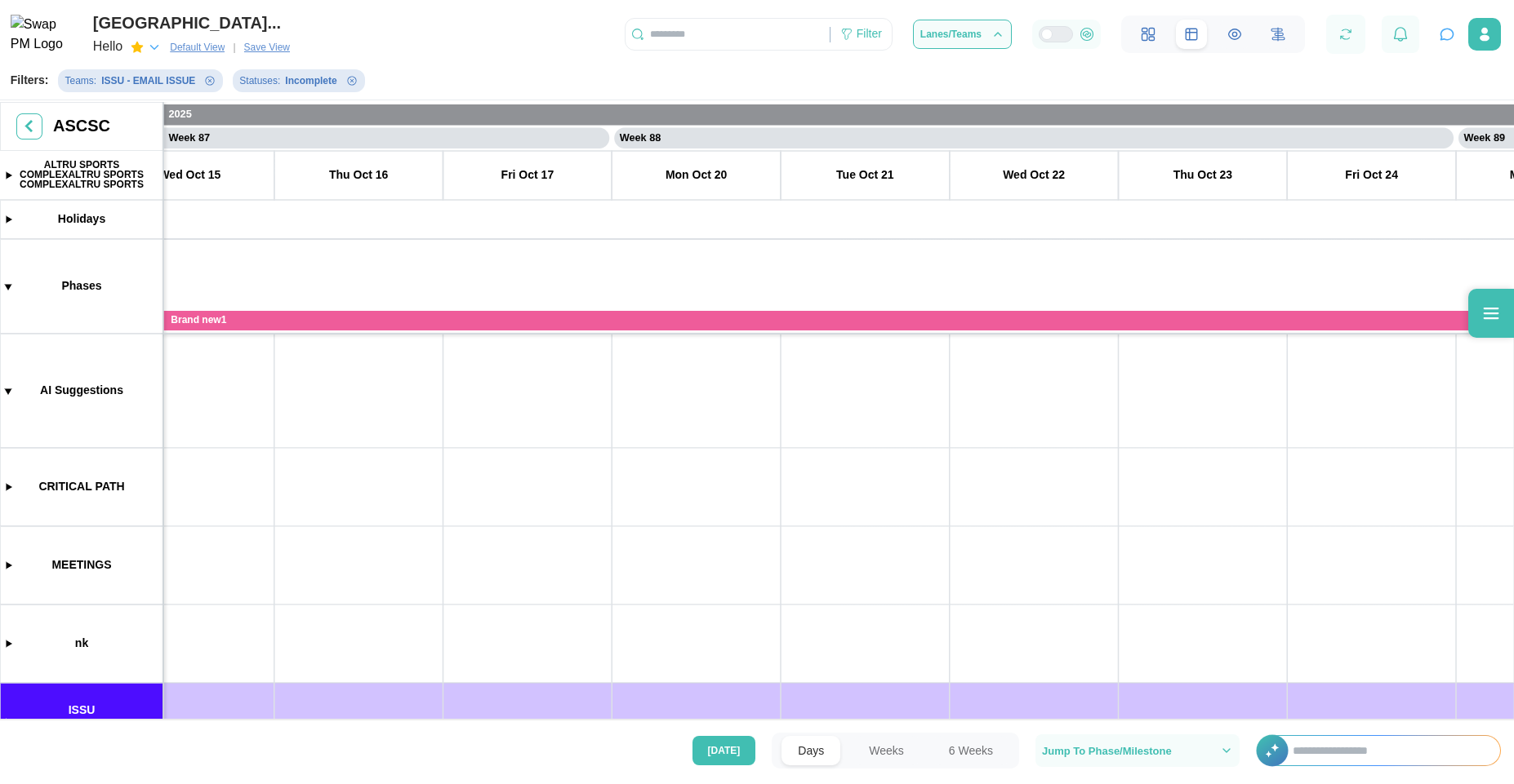
scroll to position [0, 72751]
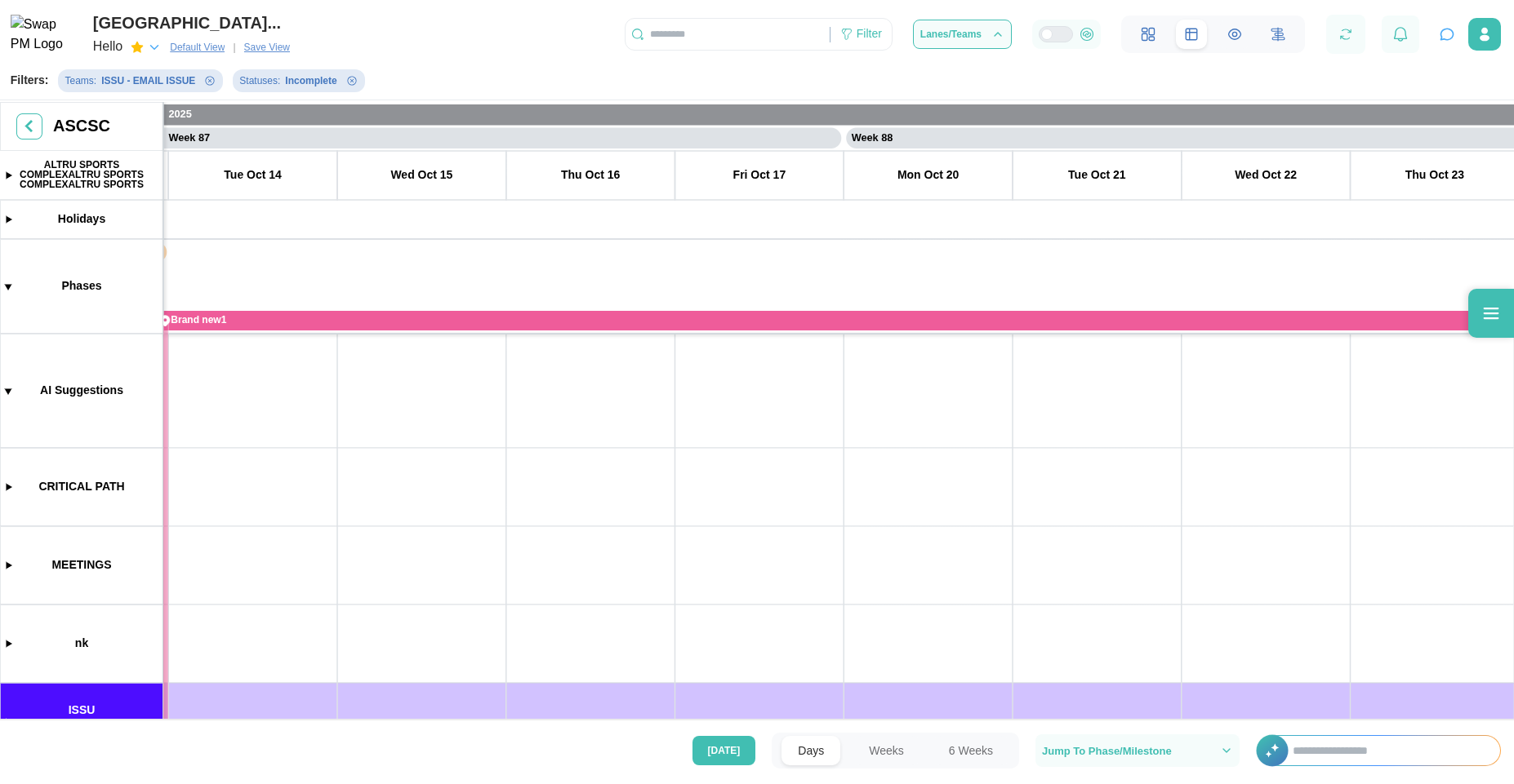
drag, startPoint x: 660, startPoint y: 479, endPoint x: 715, endPoint y: 489, distance: 55.9
